Goal: Task Accomplishment & Management: Manage account settings

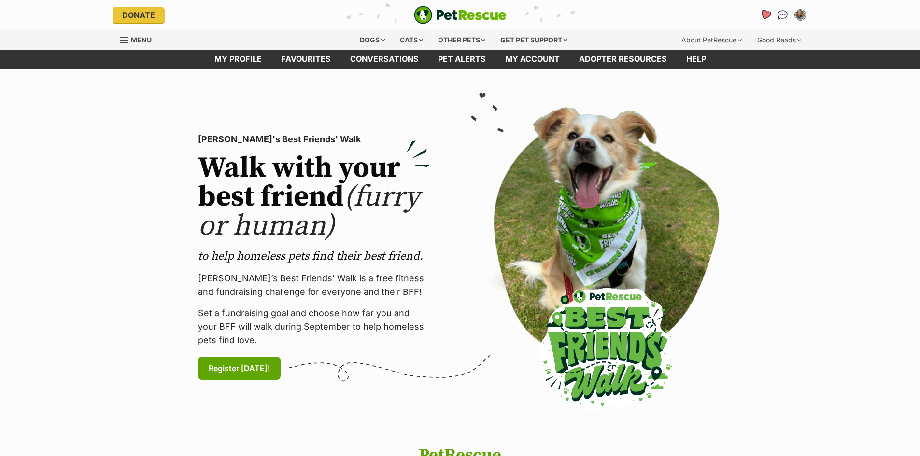
click at [761, 16] on icon "Favourites" at bounding box center [764, 15] width 13 height 13
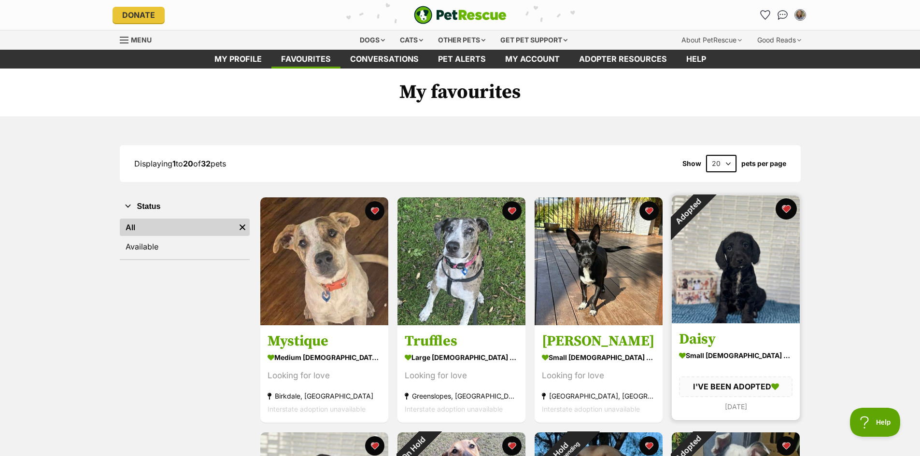
click at [785, 210] on button "favourite" at bounding box center [785, 208] width 21 height 21
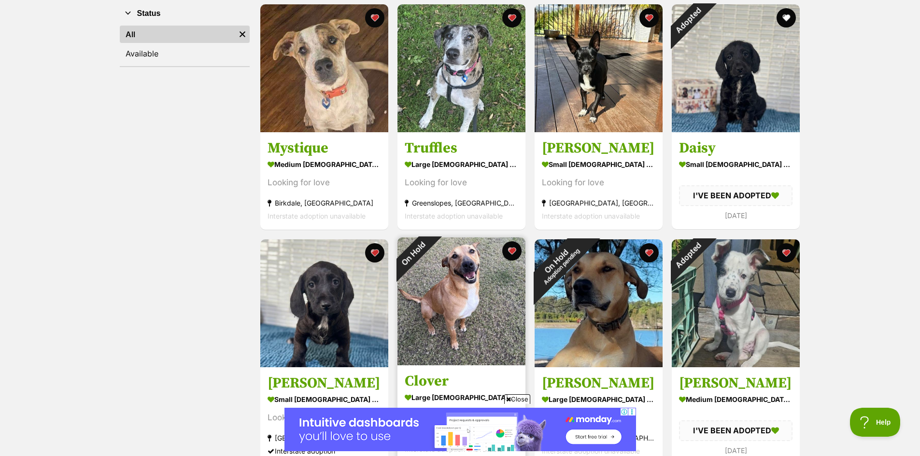
scroll to position [241, 0]
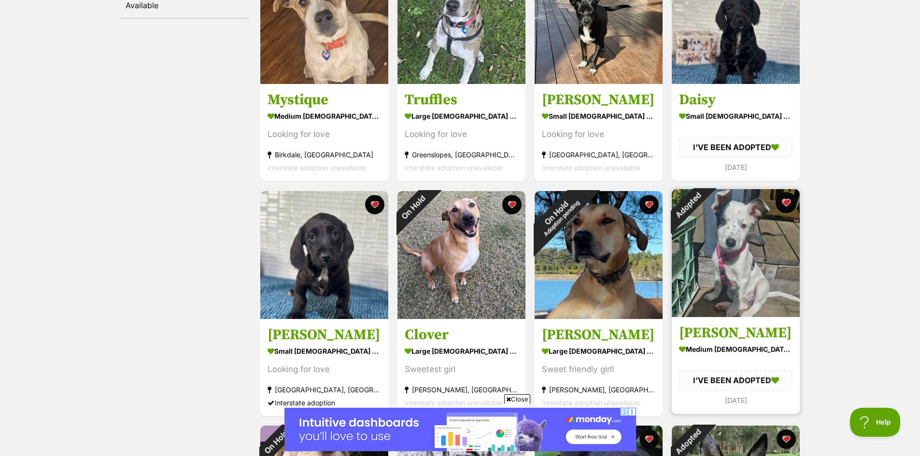
click at [790, 205] on button "favourite" at bounding box center [785, 202] width 21 height 21
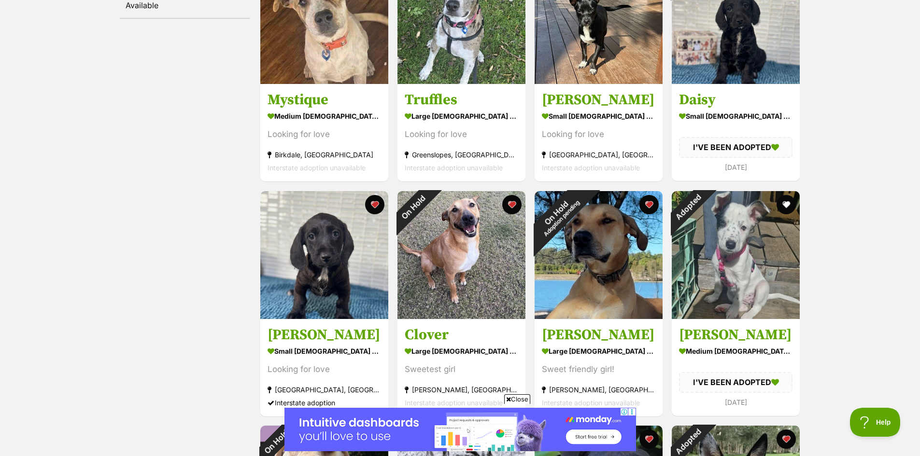
scroll to position [483, 0]
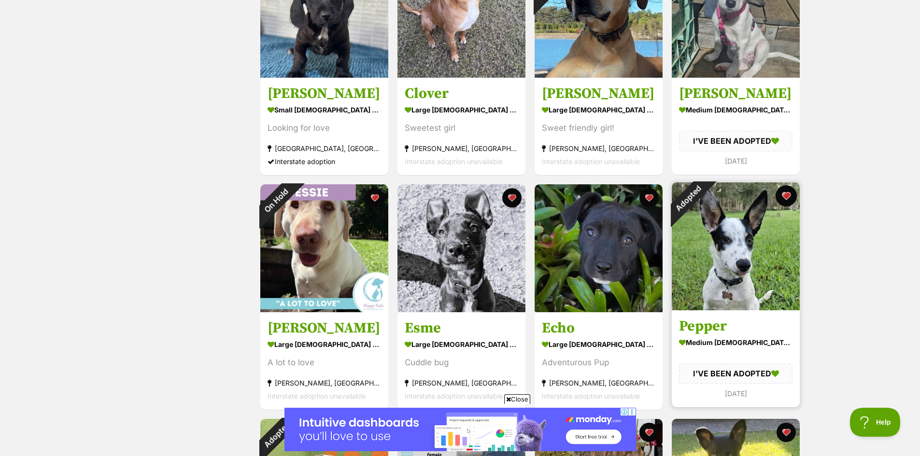
click at [788, 195] on button "favourite" at bounding box center [785, 195] width 21 height 21
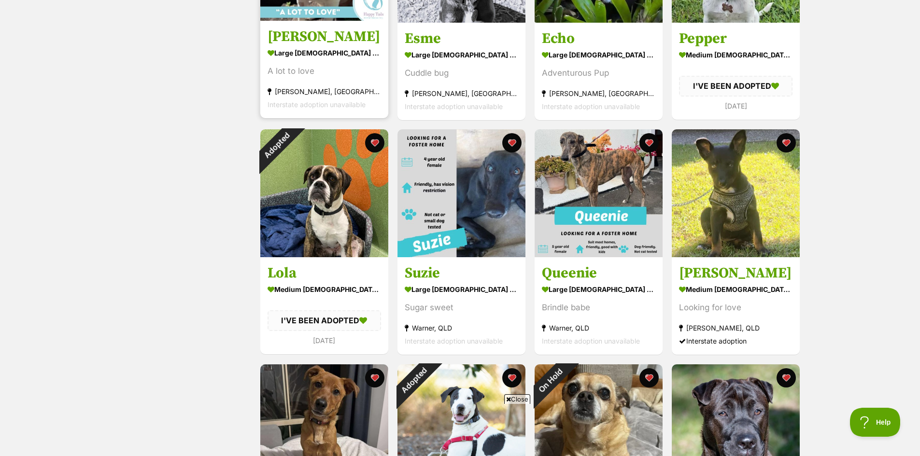
scroll to position [0, 0]
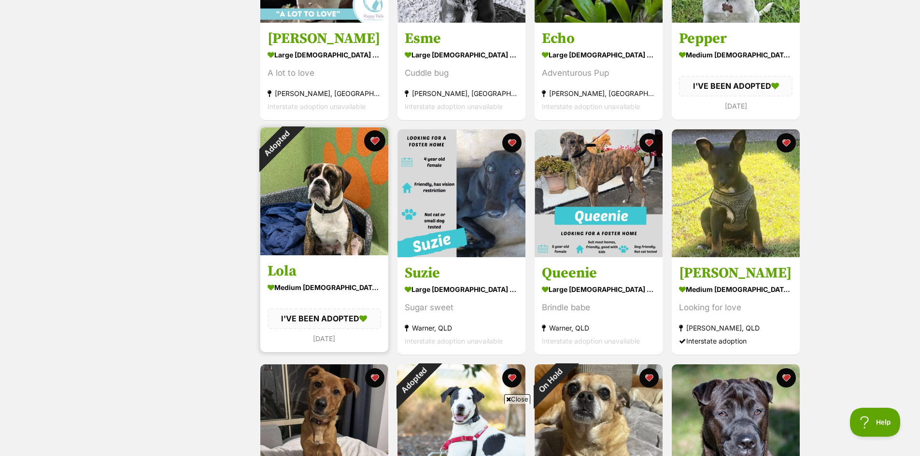
click at [371, 140] on button "favourite" at bounding box center [374, 140] width 21 height 21
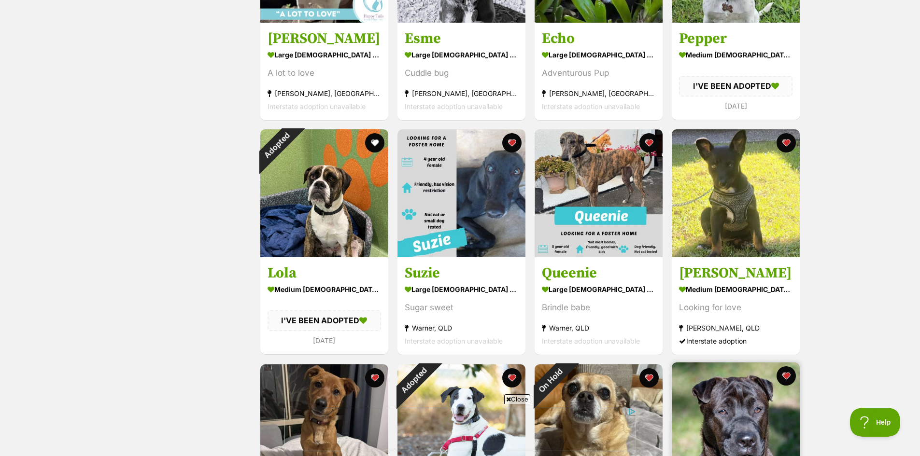
scroll to position [1014, 0]
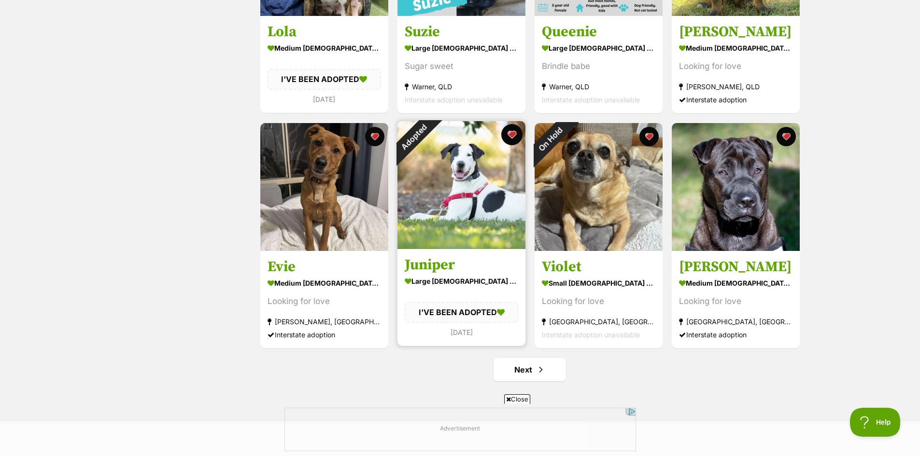
click at [514, 136] on button "favourite" at bounding box center [511, 134] width 21 height 21
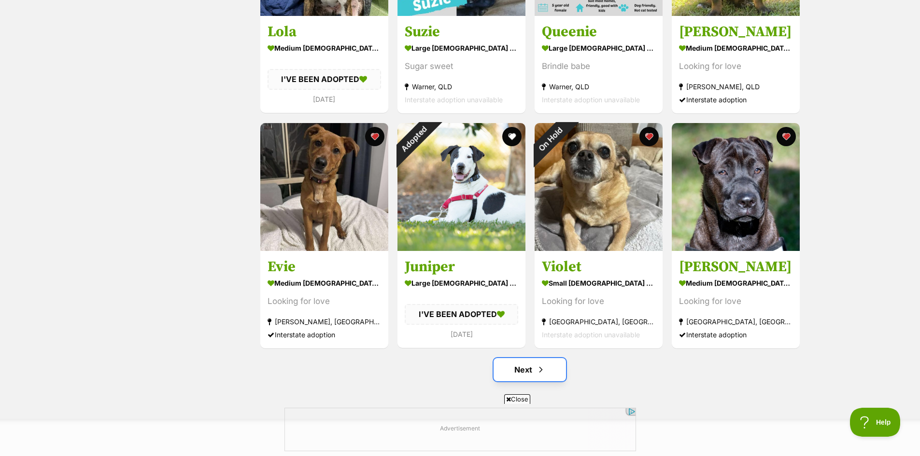
click at [547, 372] on link "Next" at bounding box center [529, 369] width 72 height 23
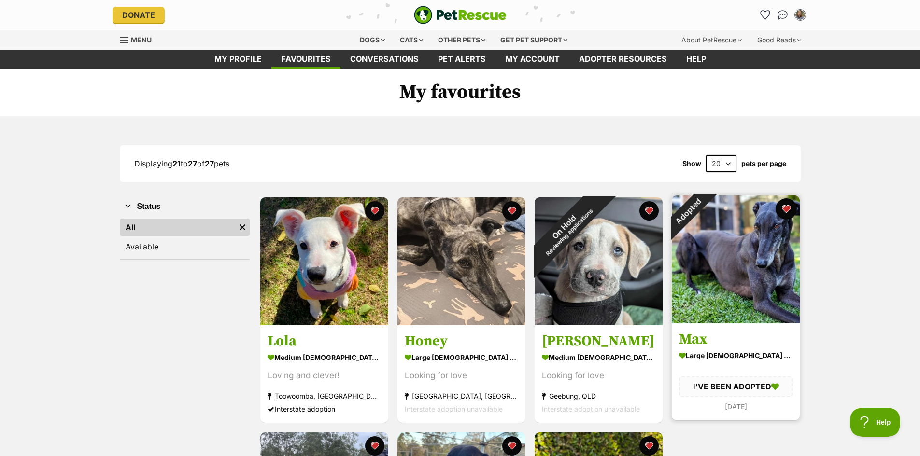
click at [783, 208] on button "favourite" at bounding box center [785, 208] width 21 height 21
